Goal: Use online tool/utility: Utilize a website feature to perform a specific function

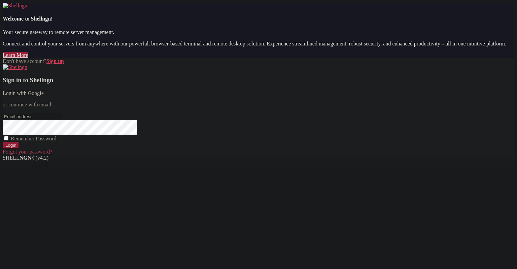
click at [44, 96] on link "Login with Google" at bounding box center [23, 93] width 41 height 6
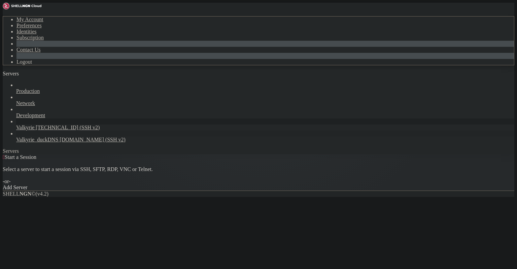
click at [60, 137] on span "[DOMAIN_NAME] (SSH v2)" at bounding box center [93, 140] width 66 height 6
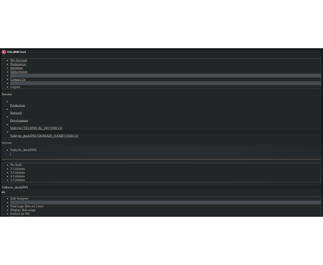
scroll to position [73, 0]
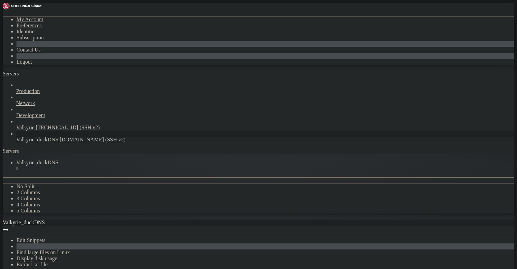
click at [43, 75] on icon "button" at bounding box center [43, 75] width 0 height 0
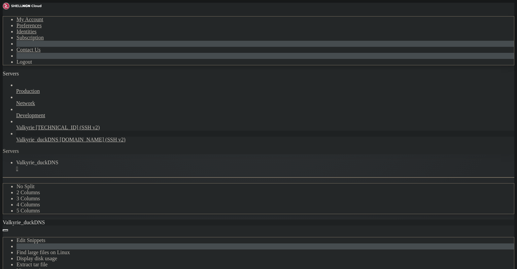
drag, startPoint x: 79, startPoint y: 509, endPoint x: 3, endPoint y: 487, distance: 79.3
drag, startPoint x: 83, startPoint y: 506, endPoint x: 7, endPoint y: 486, distance: 78.3
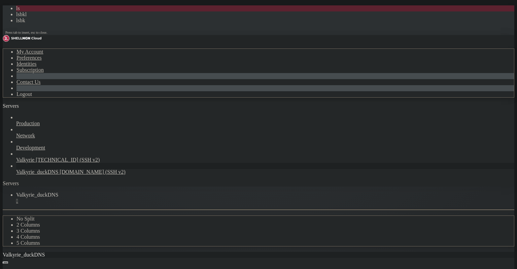
scroll to position [253, 0]
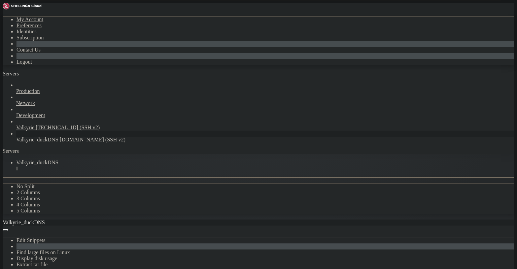
drag, startPoint x: 72, startPoint y: 494, endPoint x: 6, endPoint y: 476, distance: 68.2
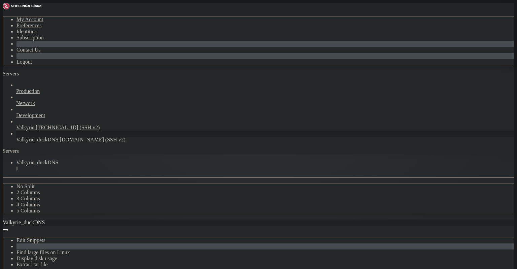
copy div "lenneth@valkyrie : ~ $ ls -l ~/ping_[DOMAIN_NAME] -rwxrwxr-x 1 lenneth lenneth …"
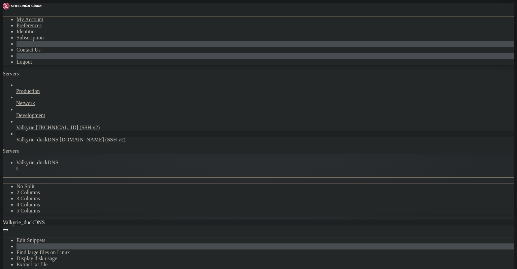
scroll to position [782, 0]
drag, startPoint x: 72, startPoint y: 506, endPoint x: 7, endPoint y: 485, distance: 68.8
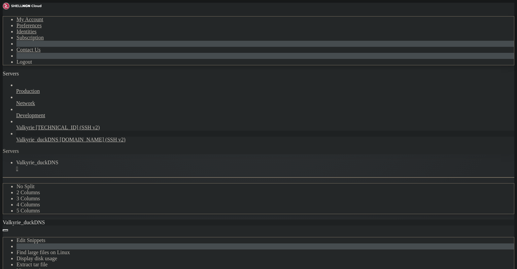
scroll to position [816, 0]
drag, startPoint x: 75, startPoint y: 508, endPoint x: 7, endPoint y: 449, distance: 90.5
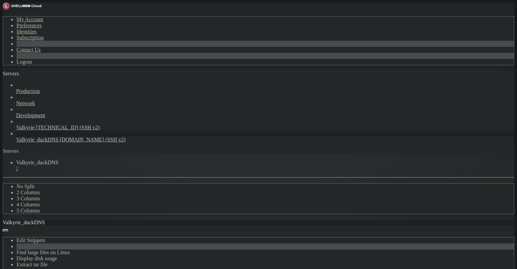
scroll to position [833, 0]
drag, startPoint x: 69, startPoint y: 506, endPoint x: 5, endPoint y: 495, distance: 65.3
drag, startPoint x: 65, startPoint y: 506, endPoint x: 8, endPoint y: 493, distance: 58.4
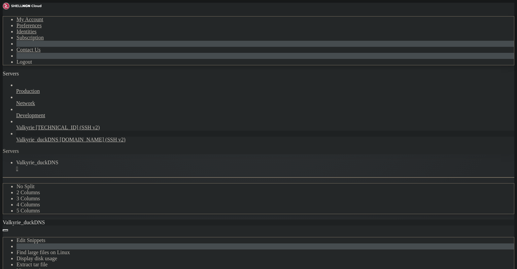
scroll to position [838, 0]
